Goal: Task Accomplishment & Management: Manage account settings

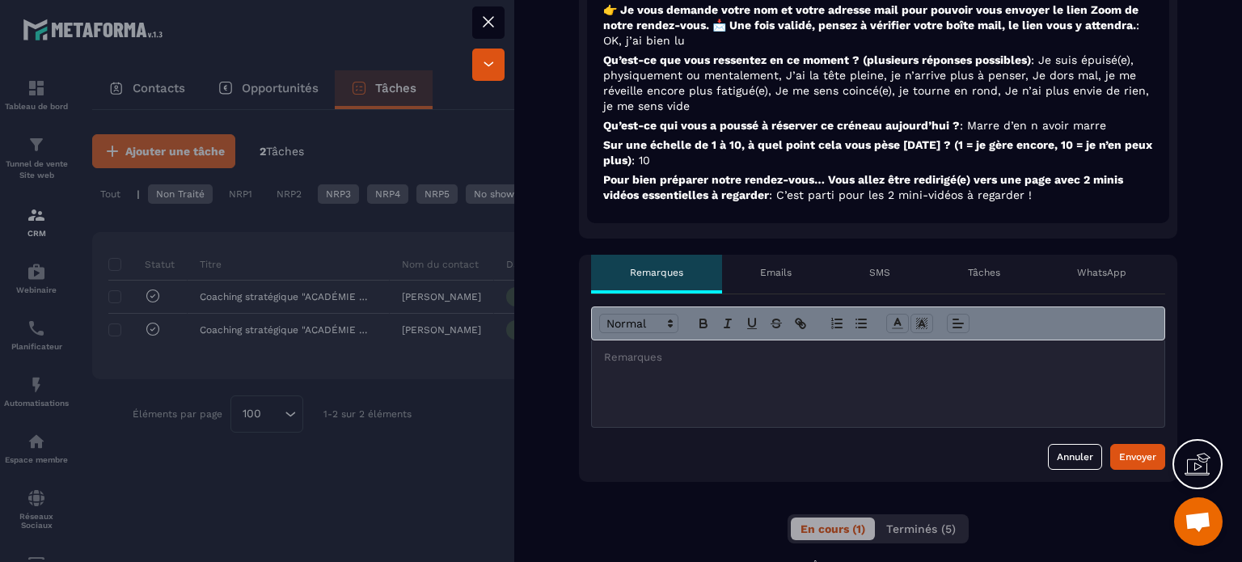
scroll to position [728, 0]
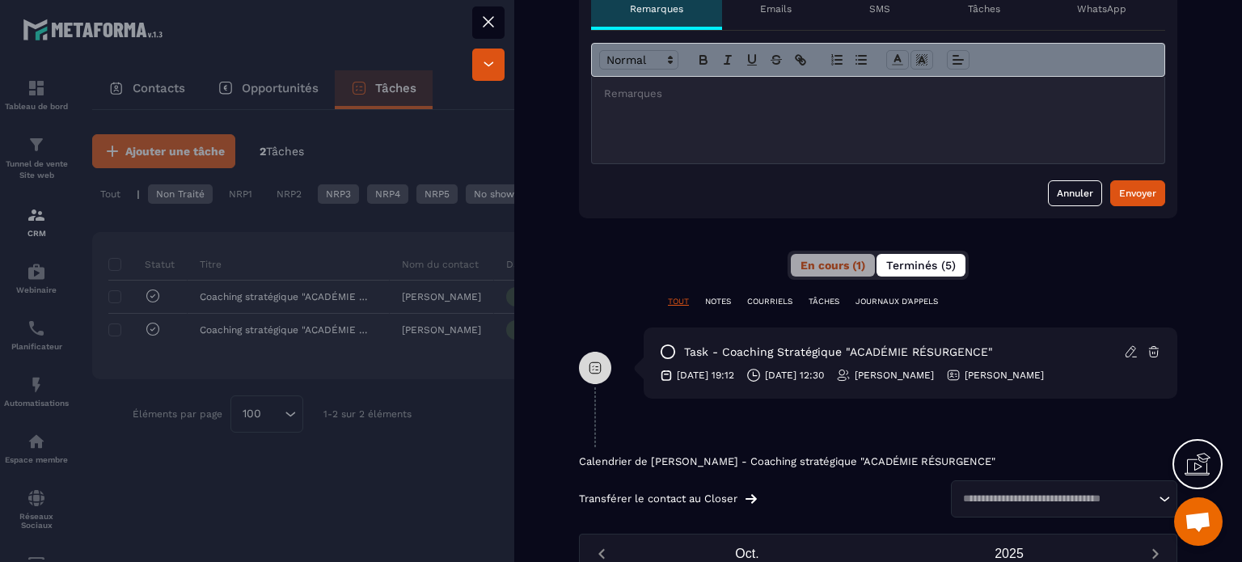
click at [896, 264] on span "Terminés (5)" at bounding box center [921, 265] width 70 height 13
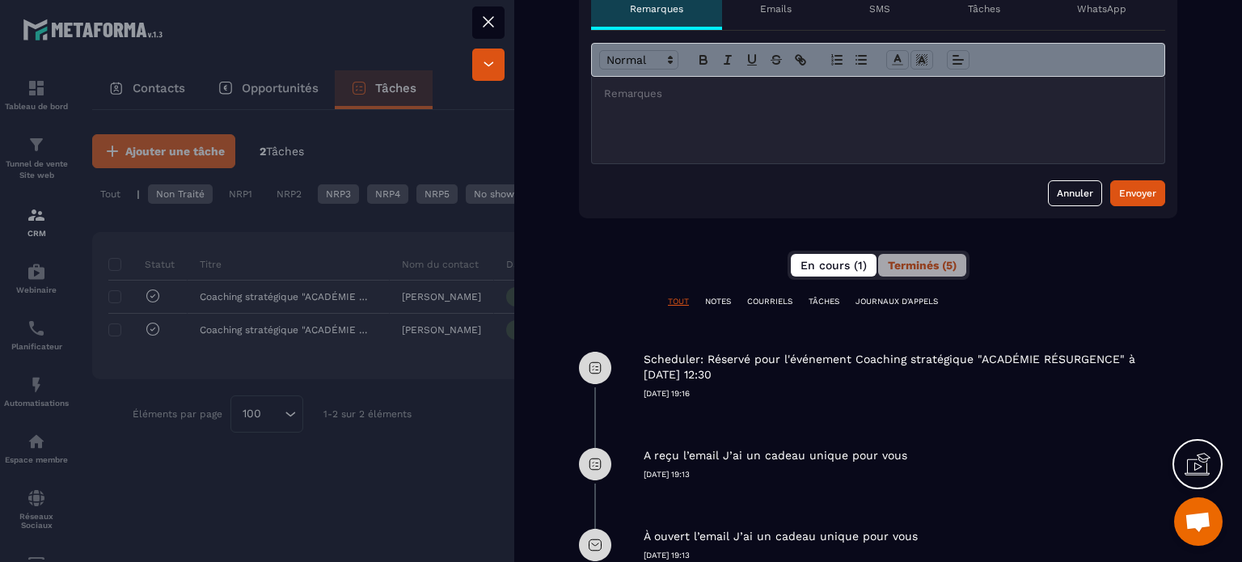
click at [821, 264] on span "En cours (1)" at bounding box center [833, 265] width 66 height 13
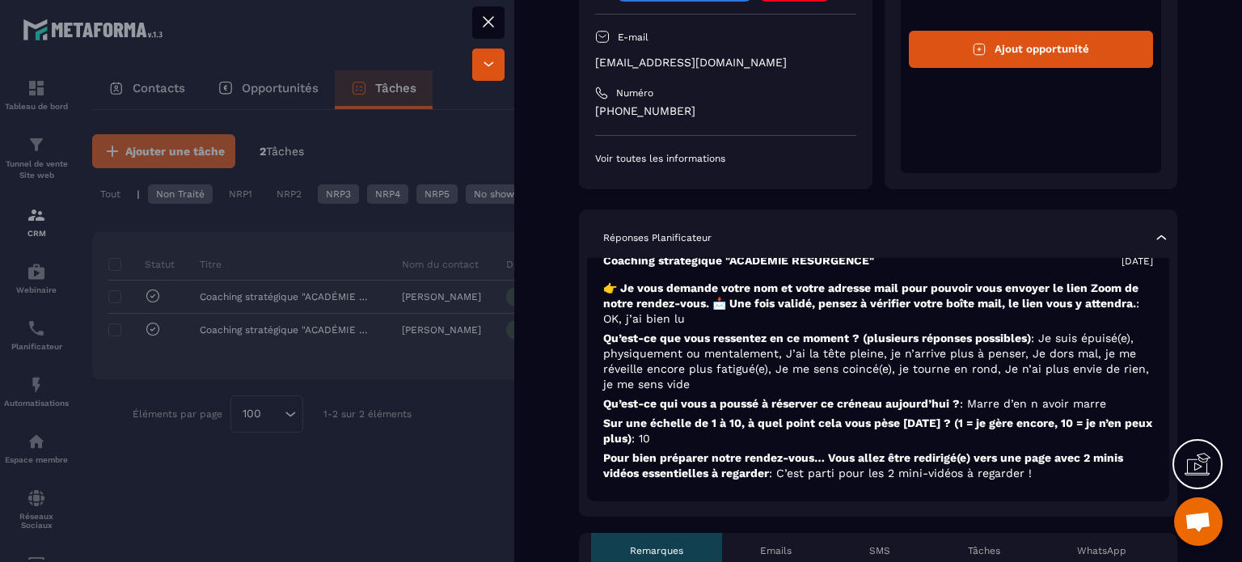
scroll to position [0, 0]
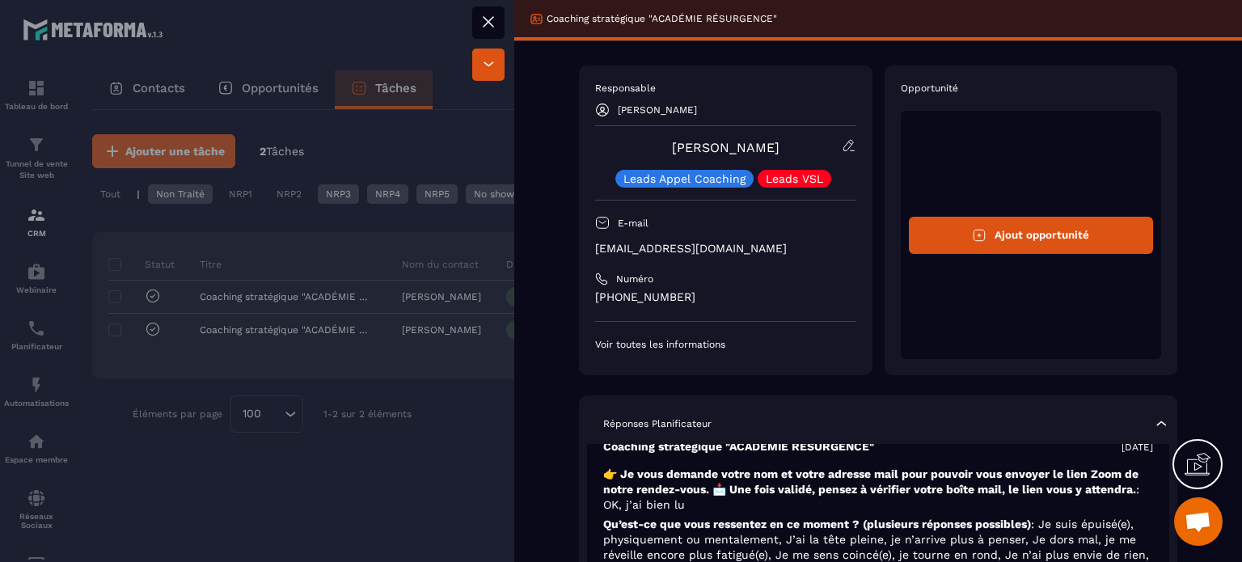
click at [486, 19] on icon at bounding box center [488, 22] width 10 height 10
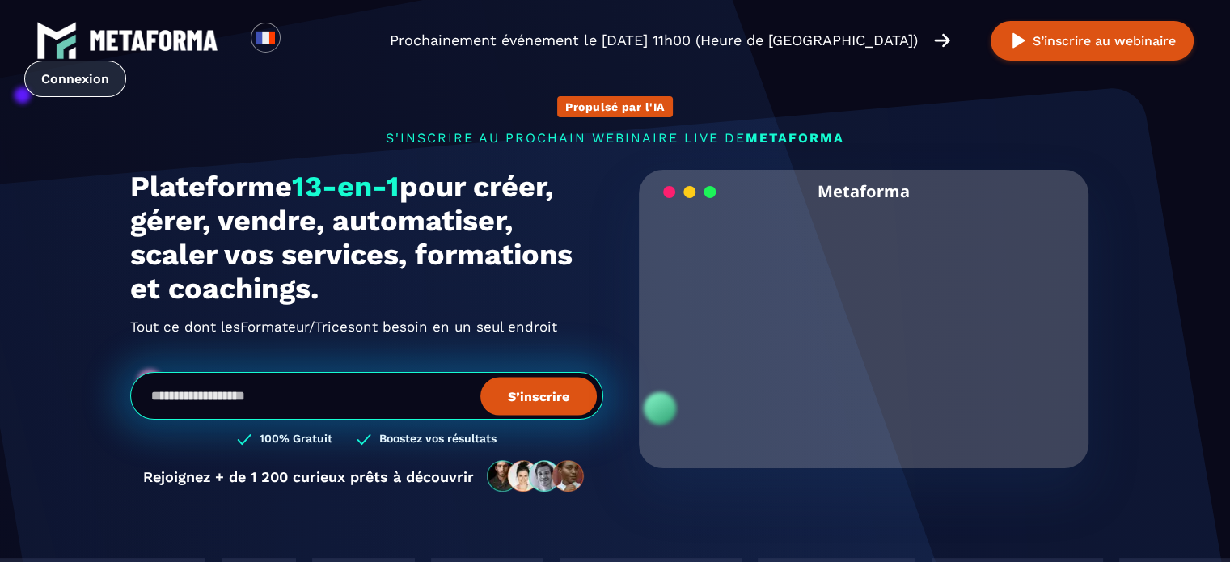
click at [52, 86] on link "Connexion" at bounding box center [75, 79] width 102 height 36
